Goal: Find specific page/section: Find specific page/section

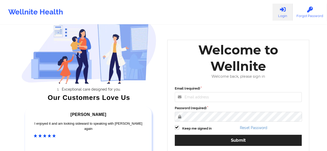
scroll to position [52, 0]
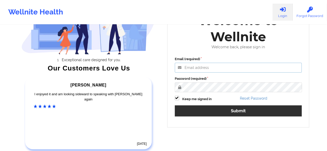
type input "[PERSON_NAME][EMAIL_ADDRESS][DOMAIN_NAME]"
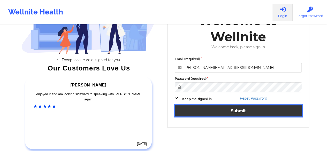
click at [201, 110] on button "Submit" at bounding box center [238, 110] width 127 height 11
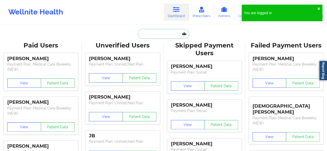
click at [161, 34] on input "text" at bounding box center [163, 34] width 51 height 10
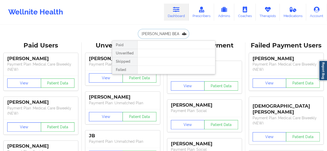
click at [163, 32] on input "[PERSON_NAME] BEARS" at bounding box center [163, 34] width 51 height 10
paste input "ear"
type input "[PERSON_NAME]"
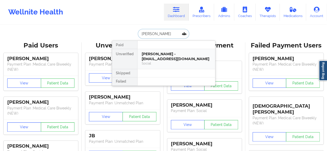
click at [158, 58] on div "[PERSON_NAME] - [EMAIL_ADDRESS][DOMAIN_NAME]" at bounding box center [176, 57] width 69 height 10
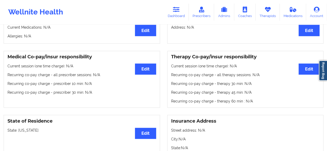
scroll to position [103, 0]
